Goal: Task Accomplishment & Management: Complete application form

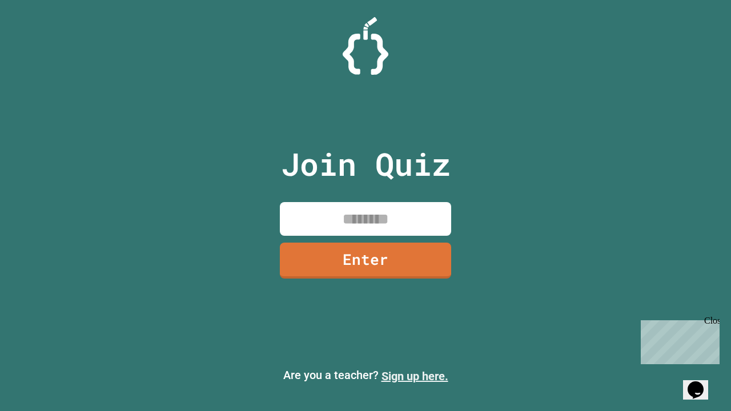
click at [415, 376] on link "Sign up here." at bounding box center [415, 377] width 67 height 14
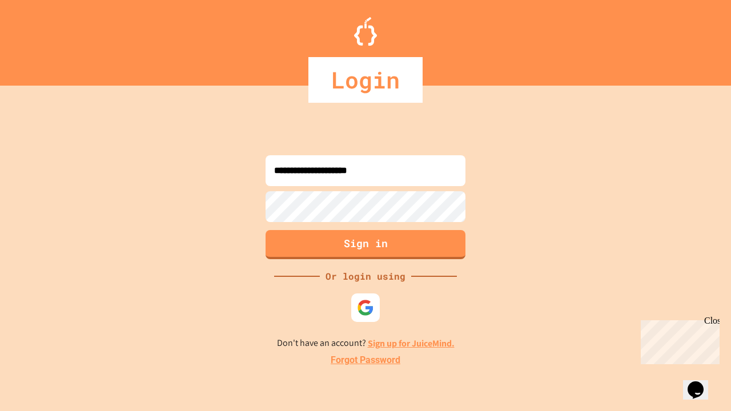
type input "**********"
